Goal: Navigation & Orientation: Go to known website

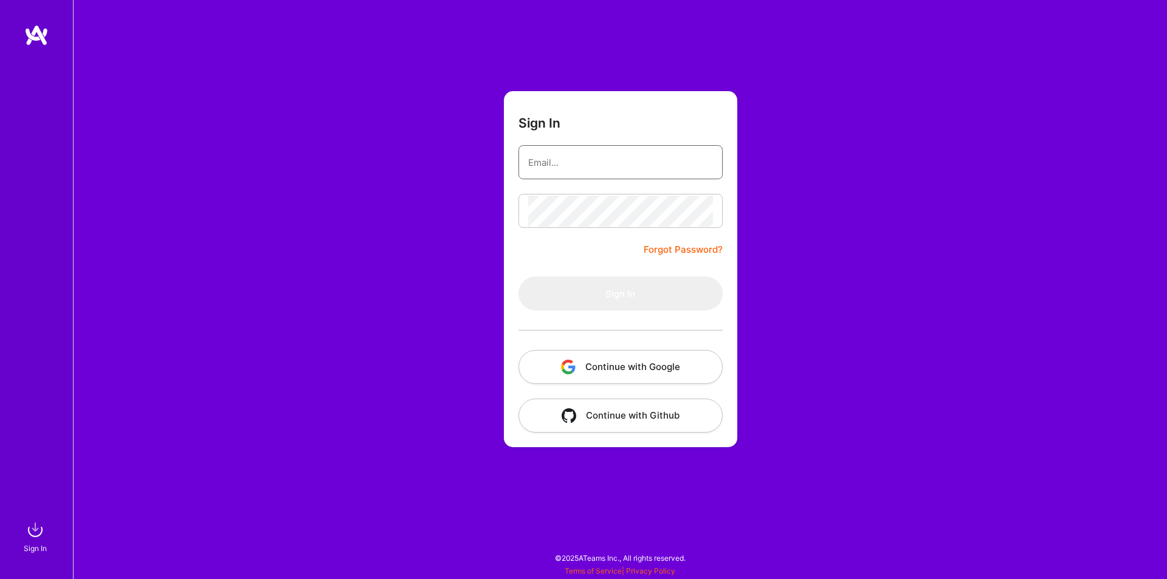
click at [635, 161] on input "email" at bounding box center [620, 162] width 185 height 31
type input "[EMAIL_ADDRESS][DOMAIN_NAME]"
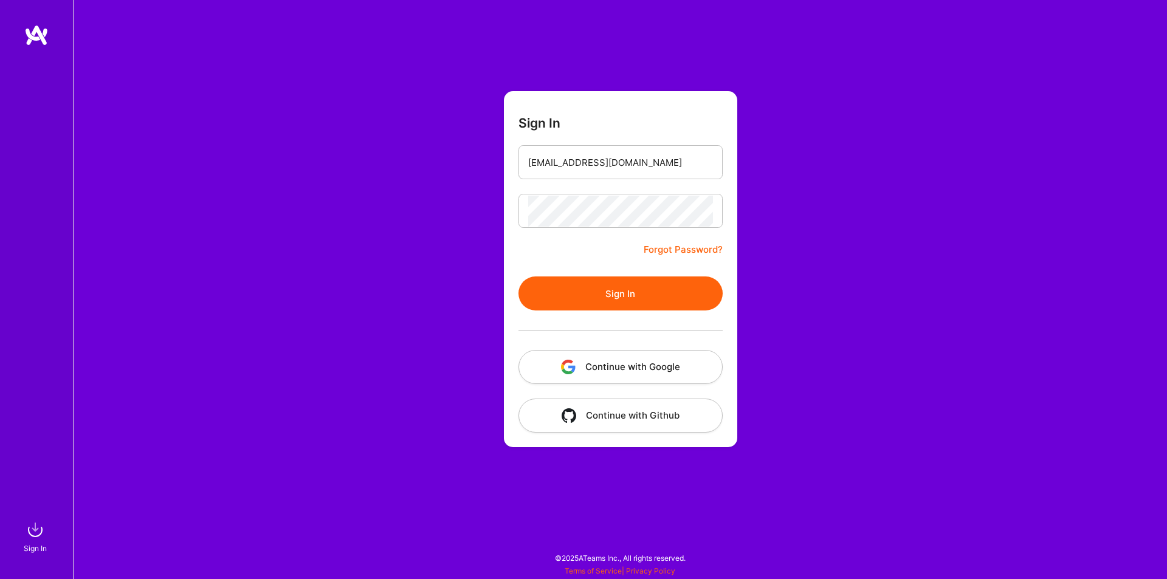
click at [644, 304] on button "Sign In" at bounding box center [620, 294] width 204 height 34
